Goal: Book appointment/travel/reservation

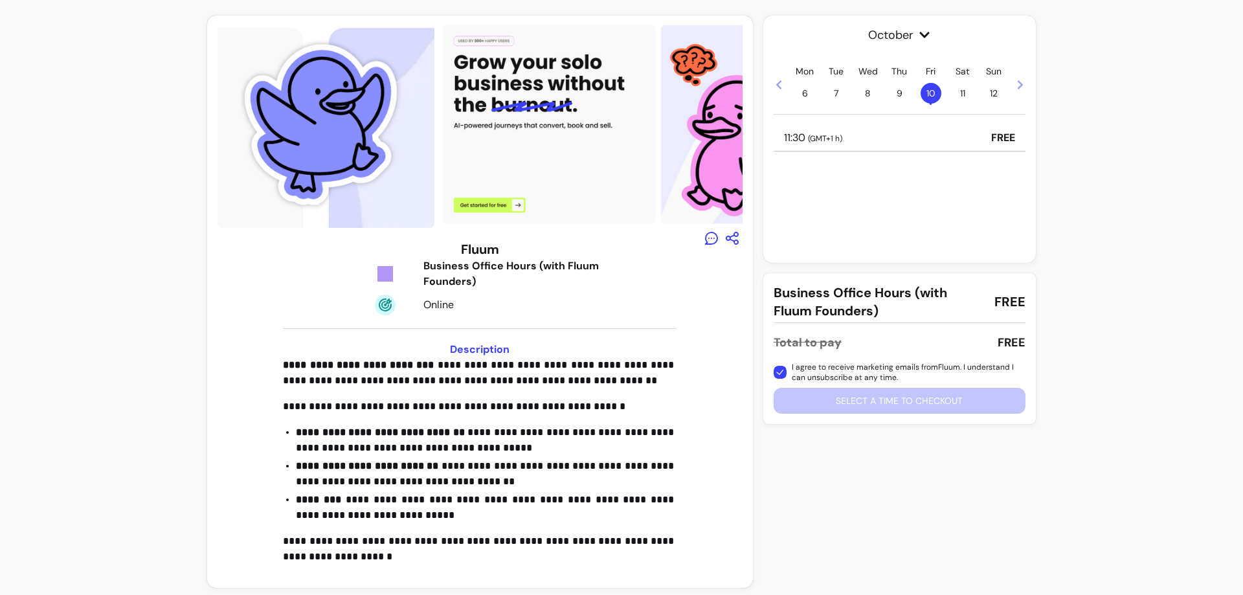
click at [966, 134] on div "11:30 ( GMT+1 h ) FREE" at bounding box center [900, 138] width 252 height 27
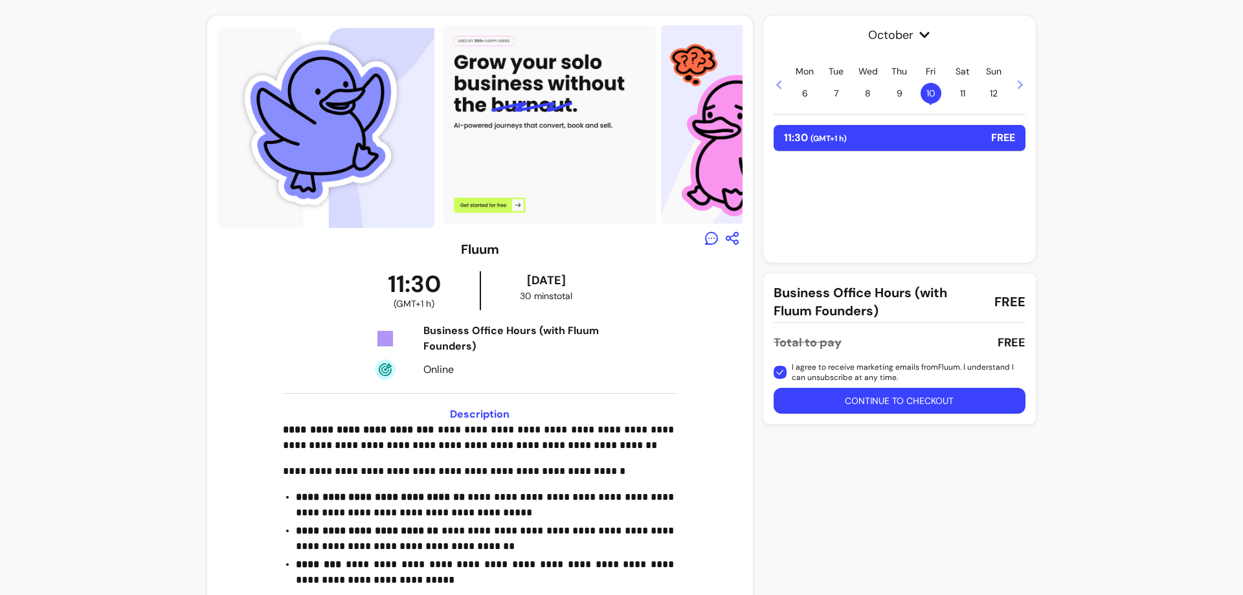
click at [952, 93] on span "11" at bounding box center [962, 93] width 21 height 21
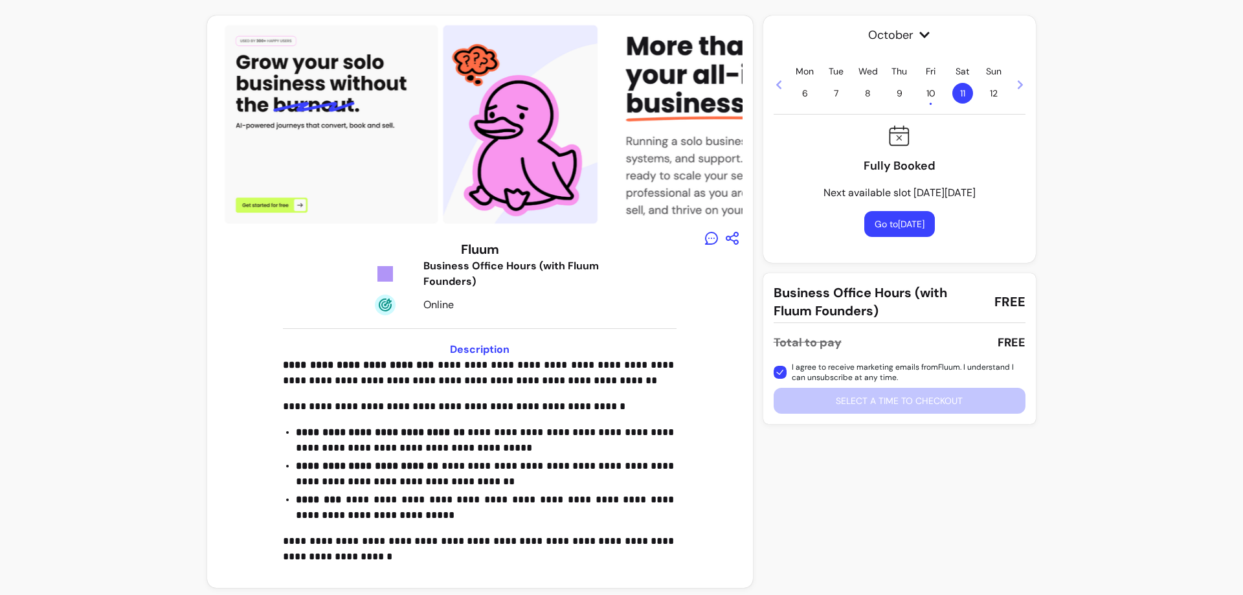
click at [985, 94] on span "12" at bounding box center [993, 93] width 21 height 21
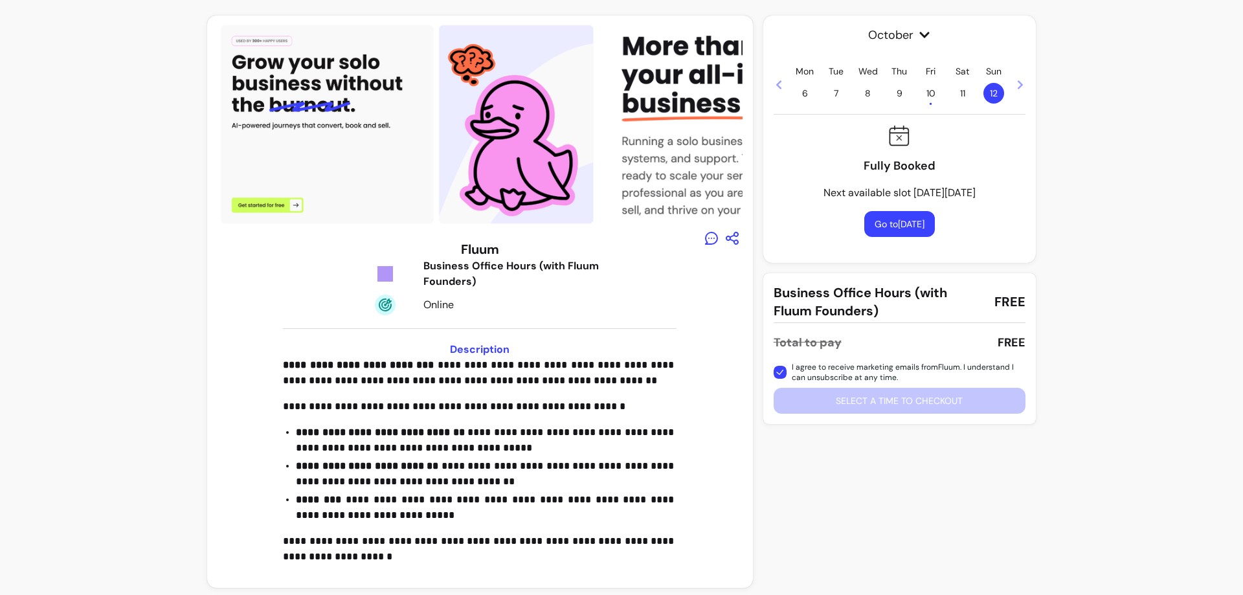
click at [1015, 86] on icon at bounding box center [1020, 85] width 10 height 10
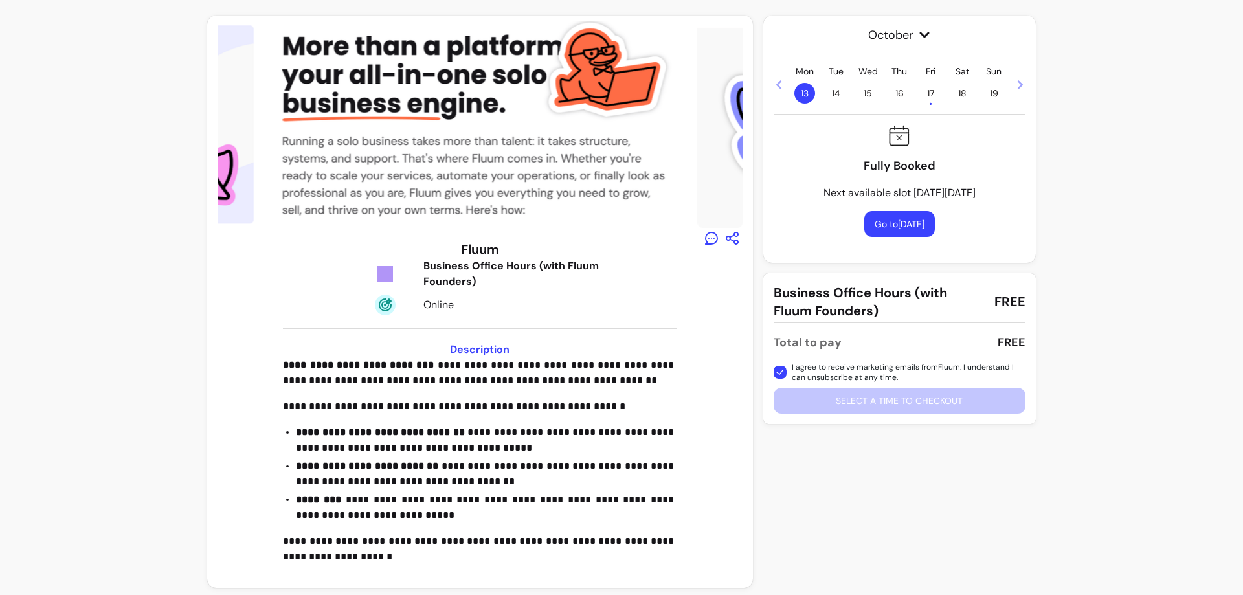
click at [776, 84] on icon at bounding box center [779, 85] width 10 height 10
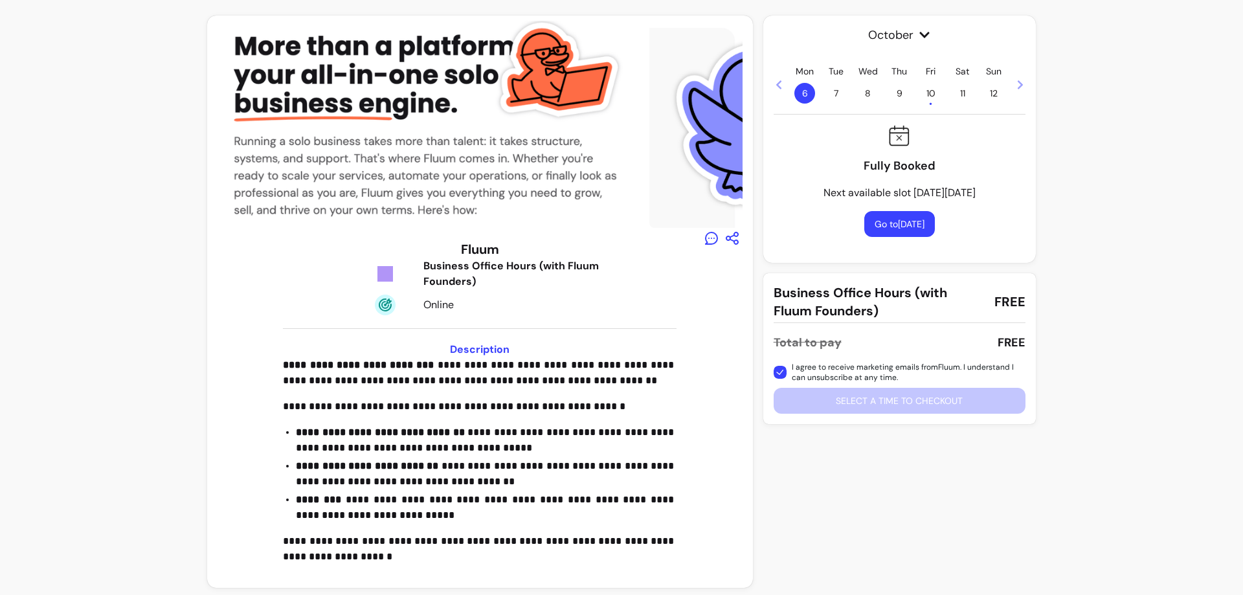
click at [776, 83] on icon at bounding box center [778, 84] width 5 height 9
click at [1015, 84] on icon at bounding box center [1020, 85] width 10 height 10
click at [926, 96] on span "10 •" at bounding box center [931, 93] width 21 height 21
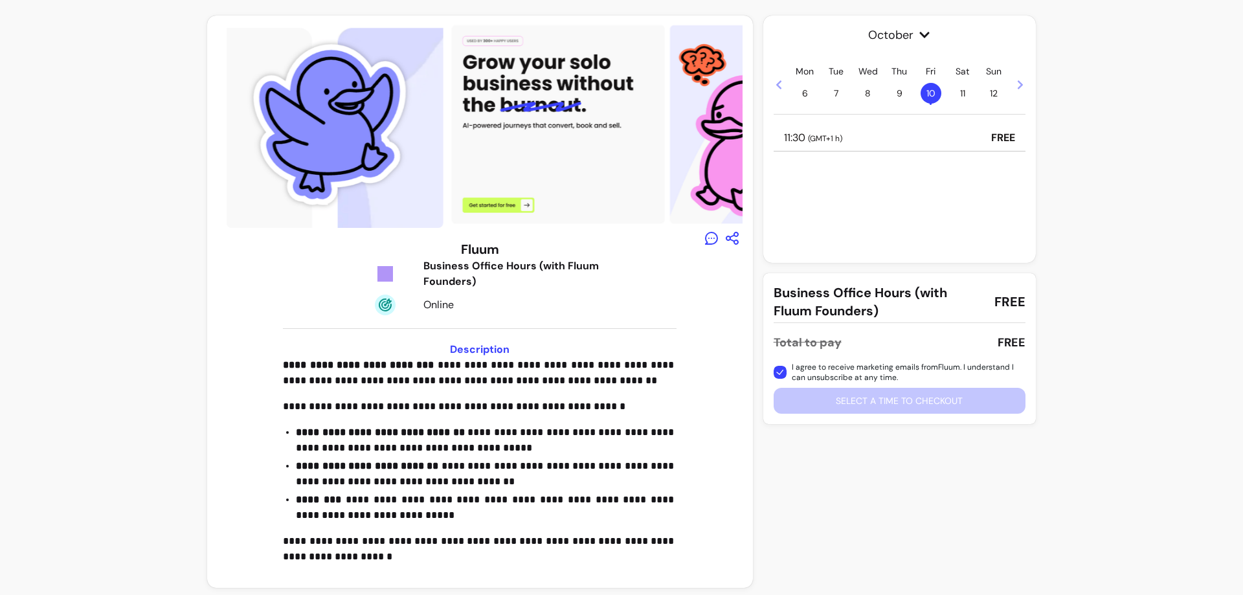
click at [980, 137] on div "11:30 ( GMT+1 h ) FREE" at bounding box center [900, 138] width 252 height 27
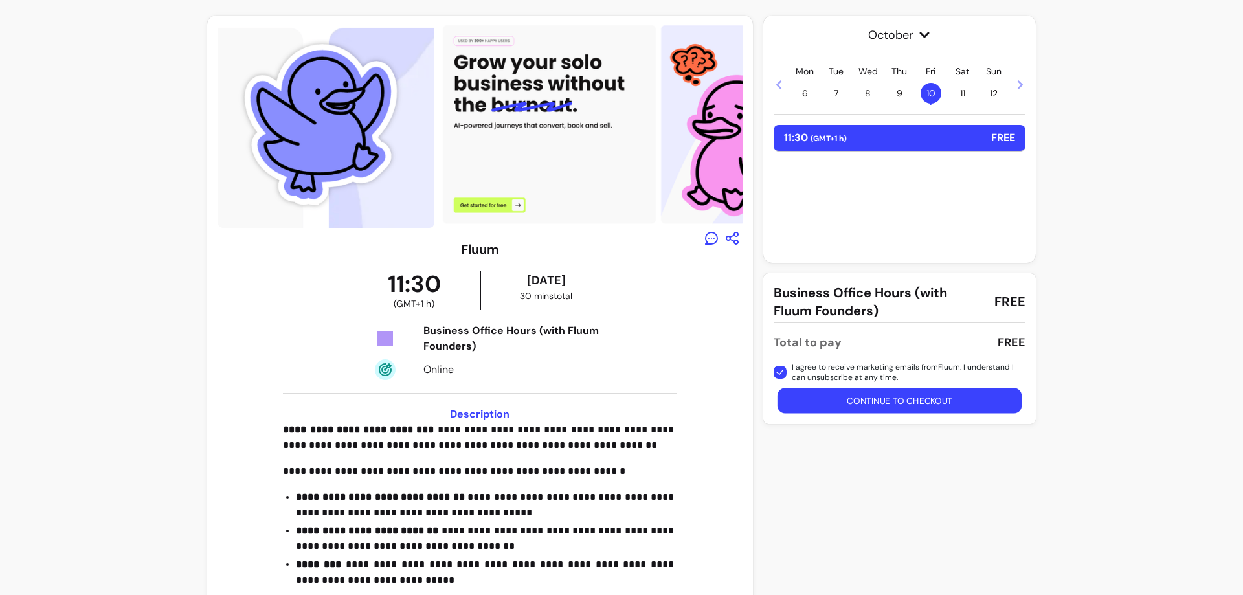
click at [1004, 395] on button "Continue to checkout" at bounding box center [899, 400] width 245 height 25
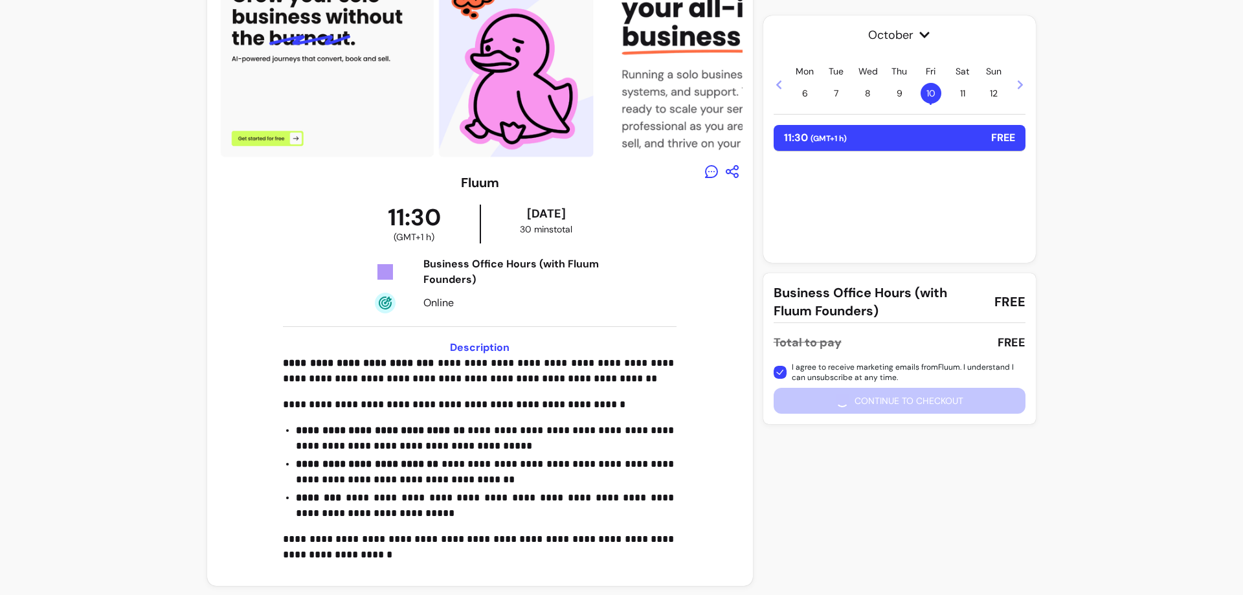
scroll to position [68, 0]
